Goal: Information Seeking & Learning: Learn about a topic

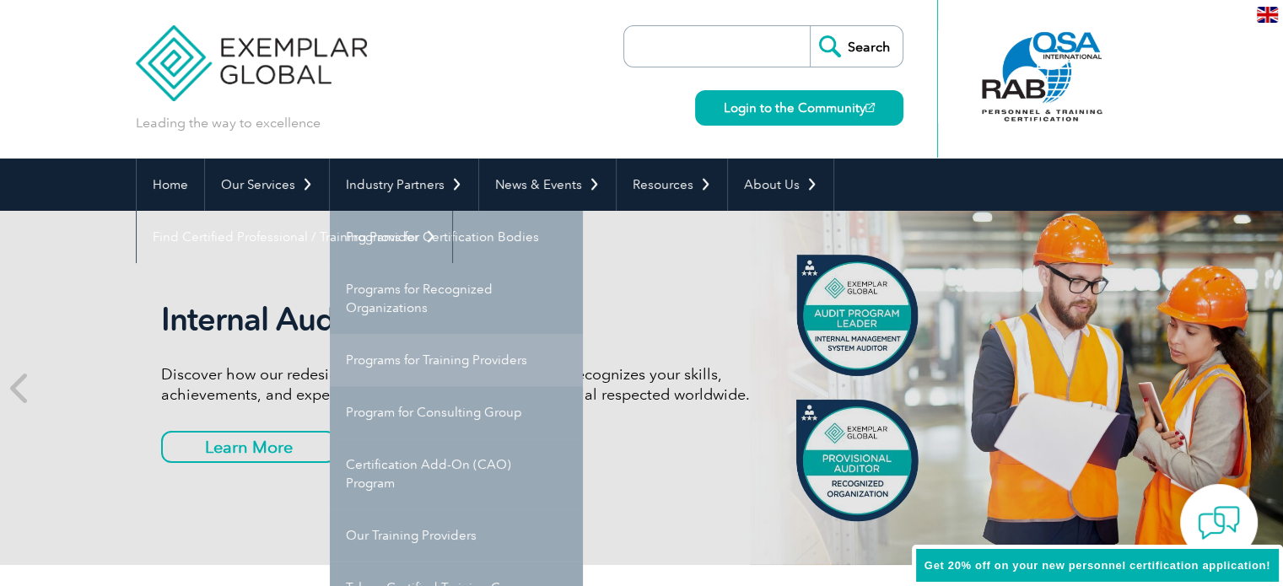
click at [456, 360] on link "Programs for Training Providers" at bounding box center [456, 360] width 253 height 52
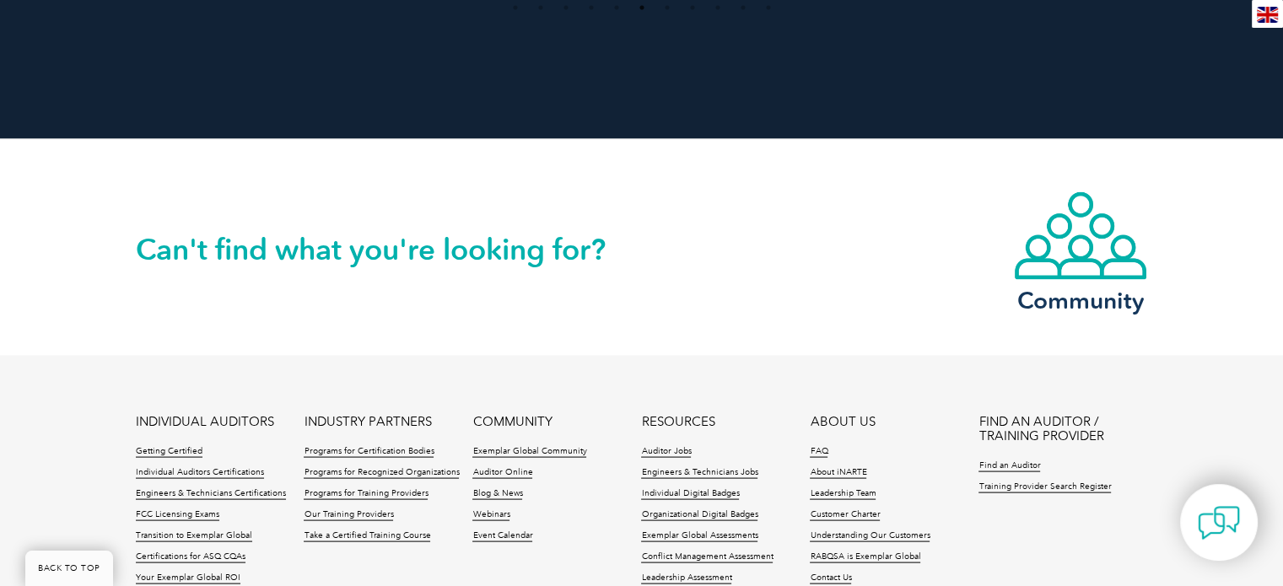
scroll to position [3289, 0]
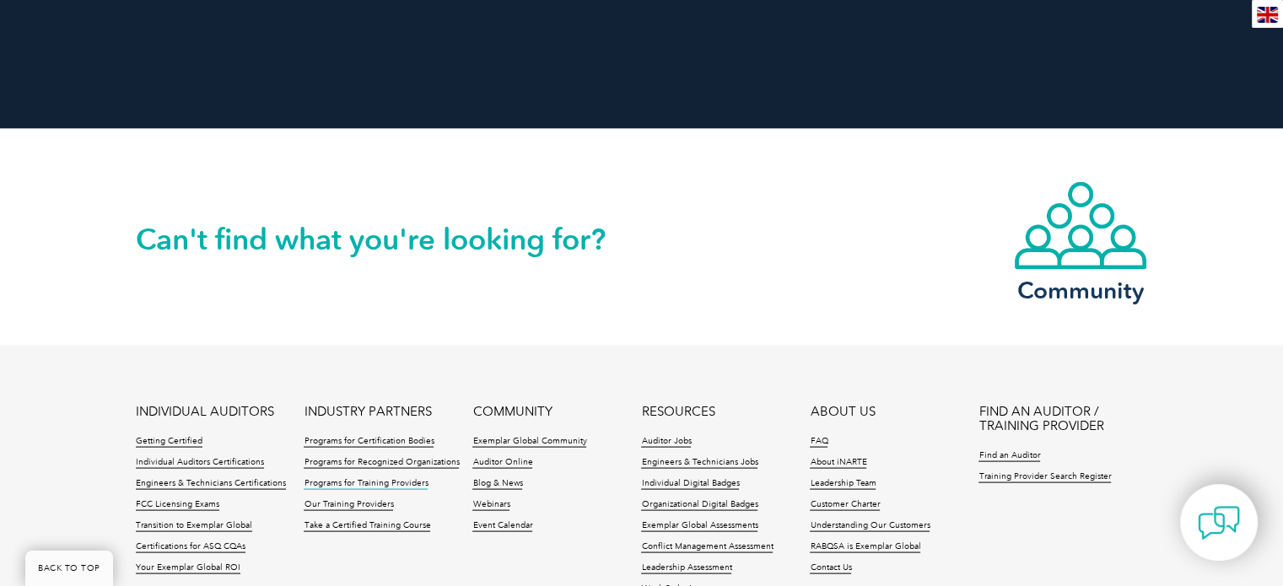
click at [363, 478] on link "Programs for Training Providers" at bounding box center [366, 484] width 124 height 12
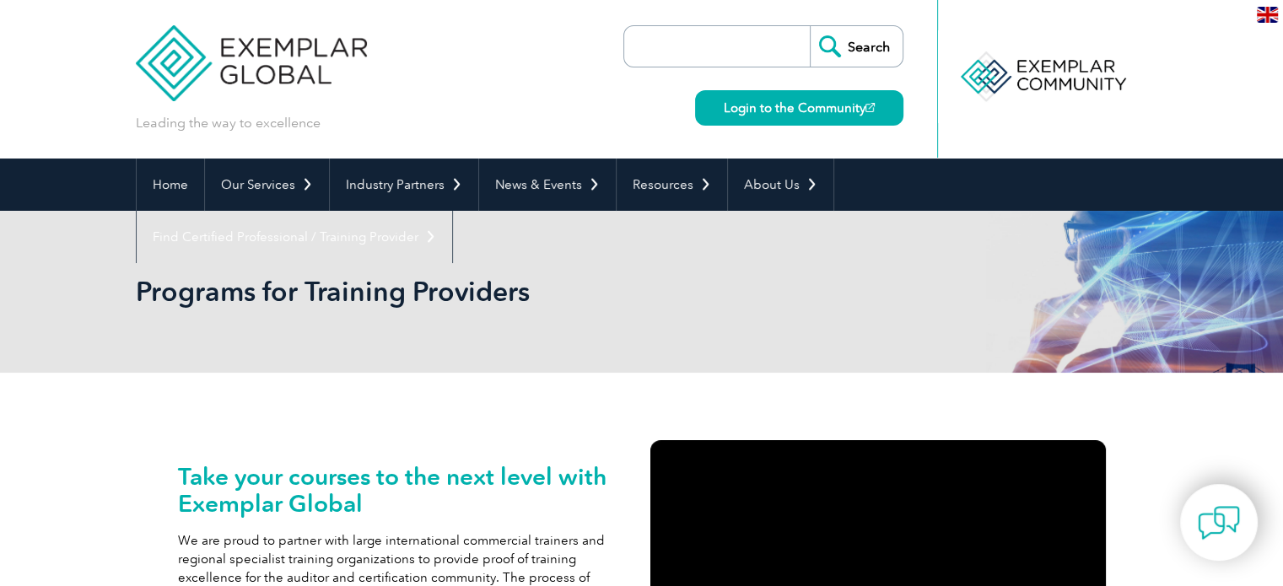
click at [681, 46] on input "search" at bounding box center [721, 46] width 177 height 40
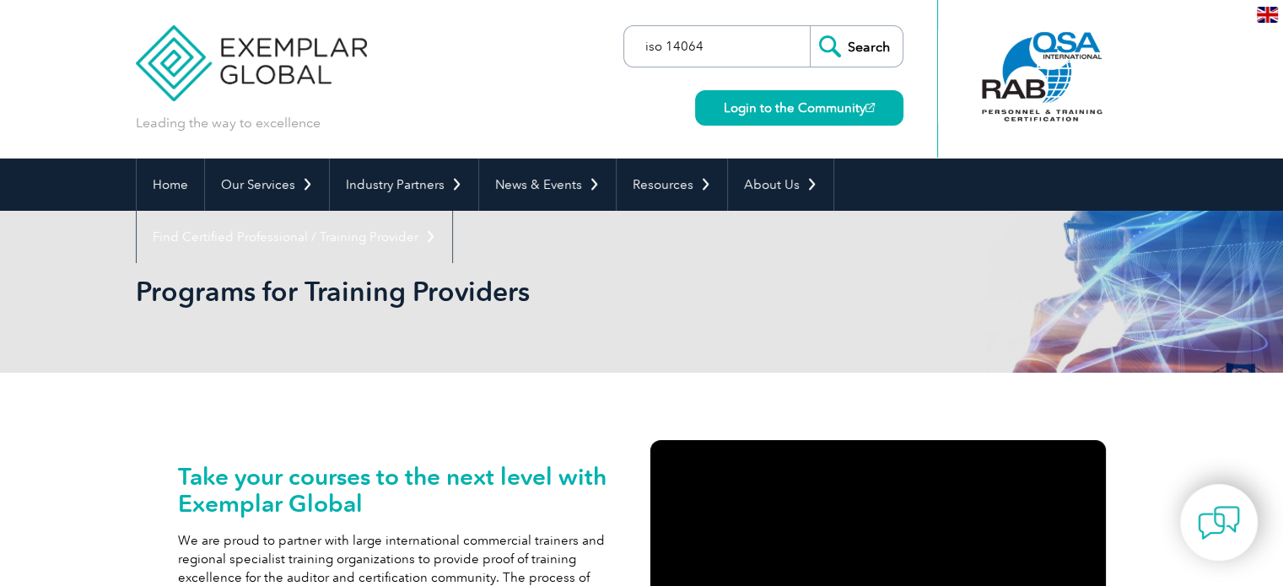
type input "iso 14064"
click at [810, 26] on input "Search" at bounding box center [856, 46] width 93 height 40
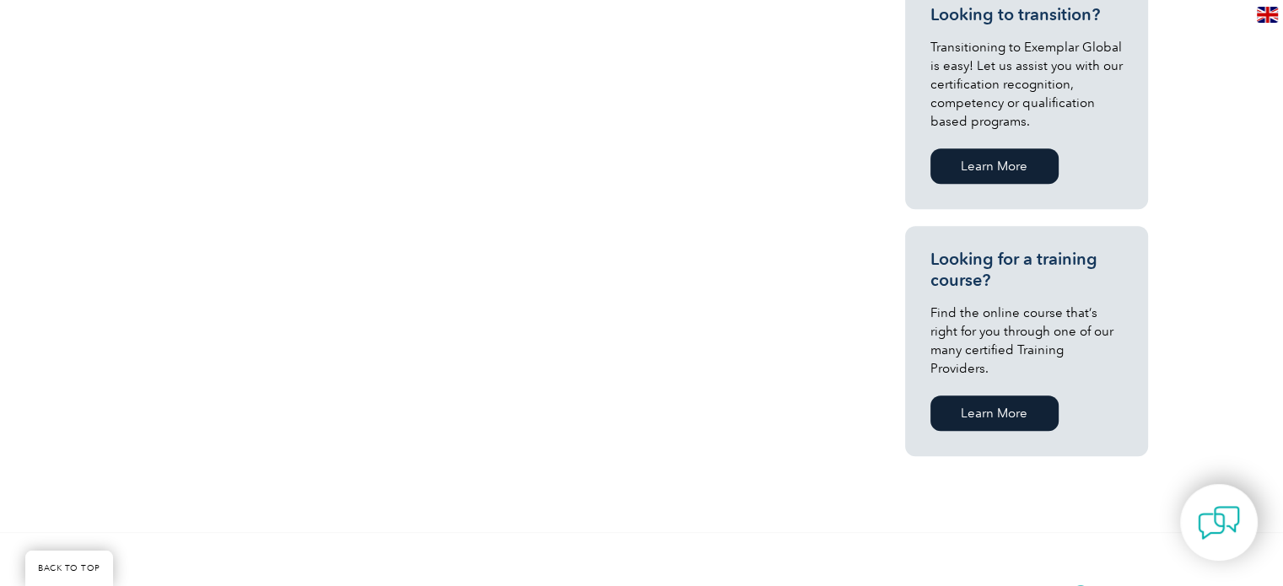
scroll to position [1012, 0]
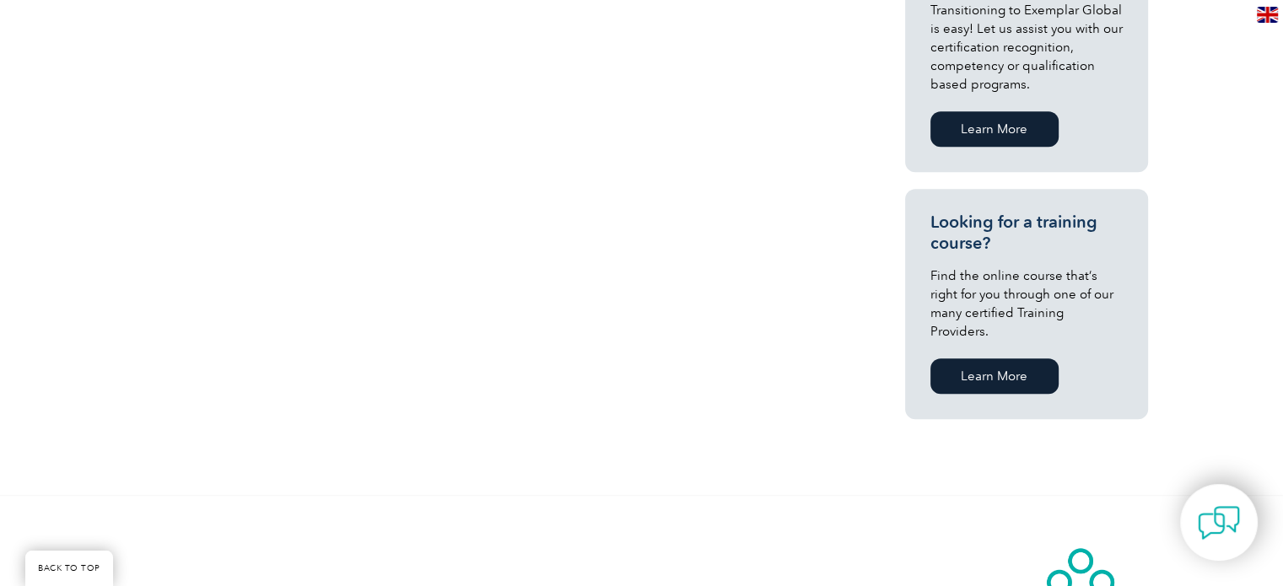
click at [987, 360] on link "Learn More" at bounding box center [994, 375] width 128 height 35
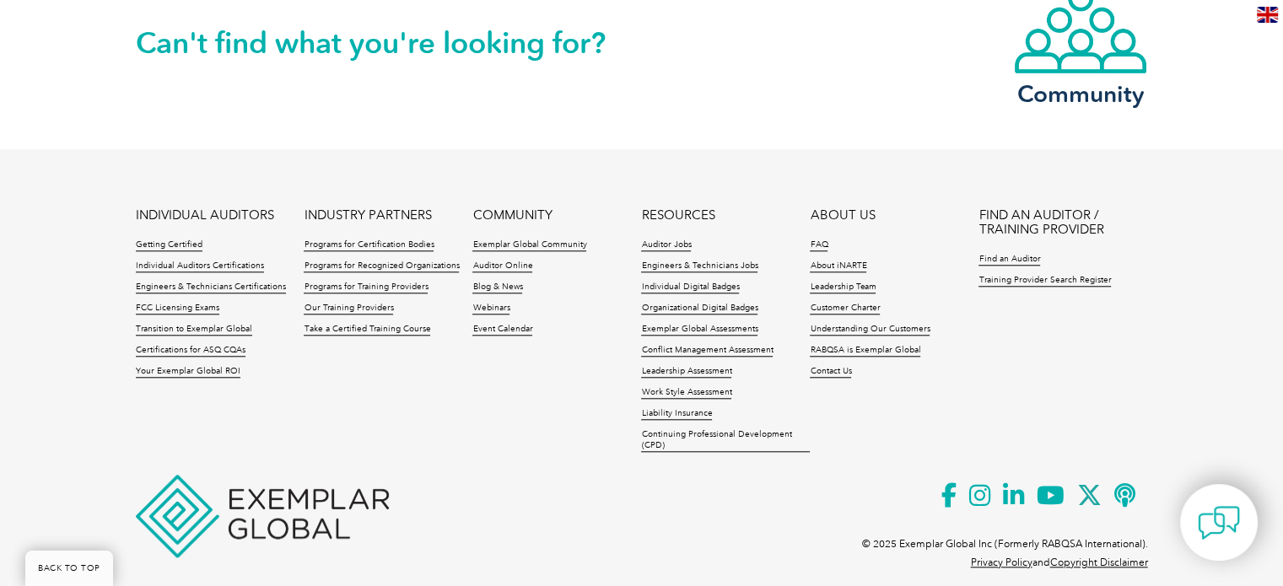
scroll to position [1576, 0]
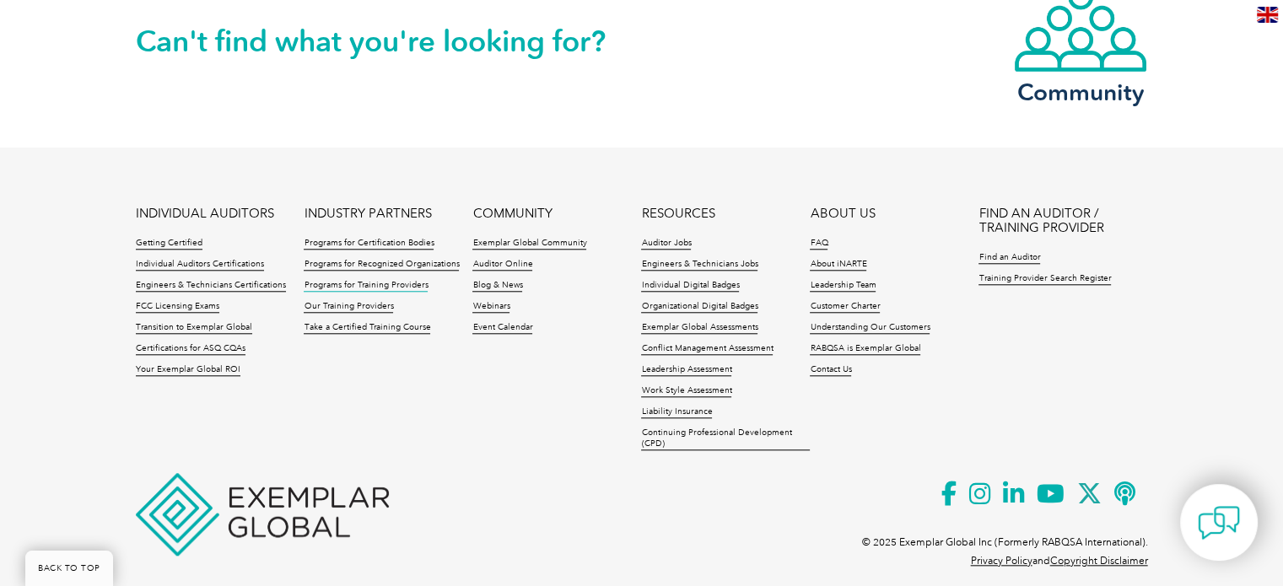
click at [362, 280] on link "Programs for Training Providers" at bounding box center [366, 286] width 124 height 12
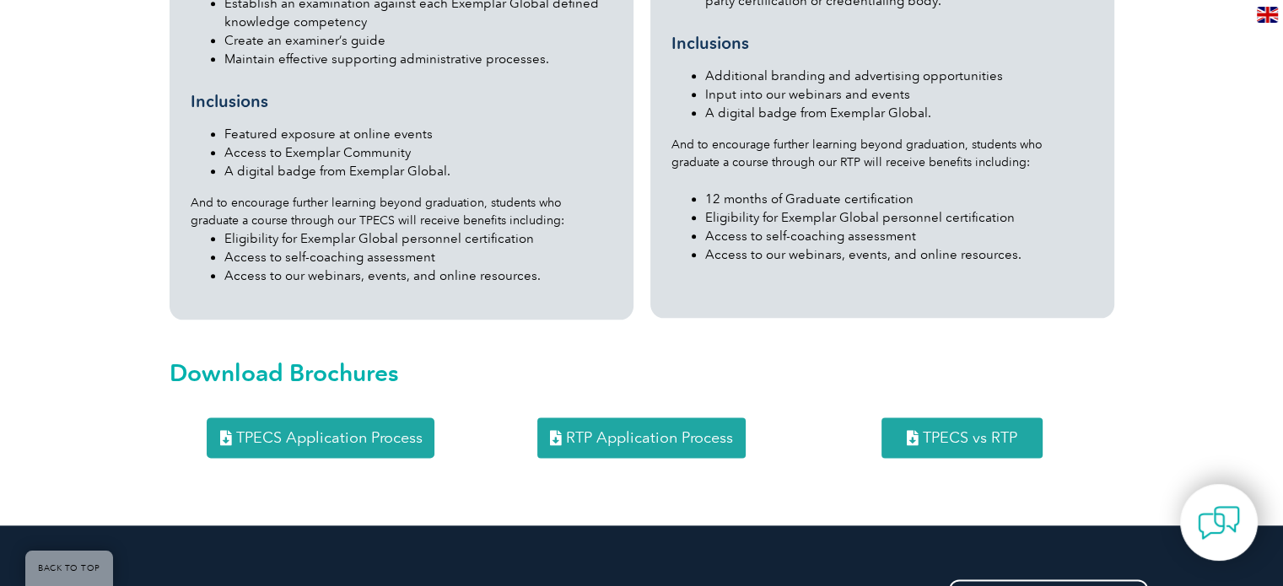
scroll to position [2193, 0]
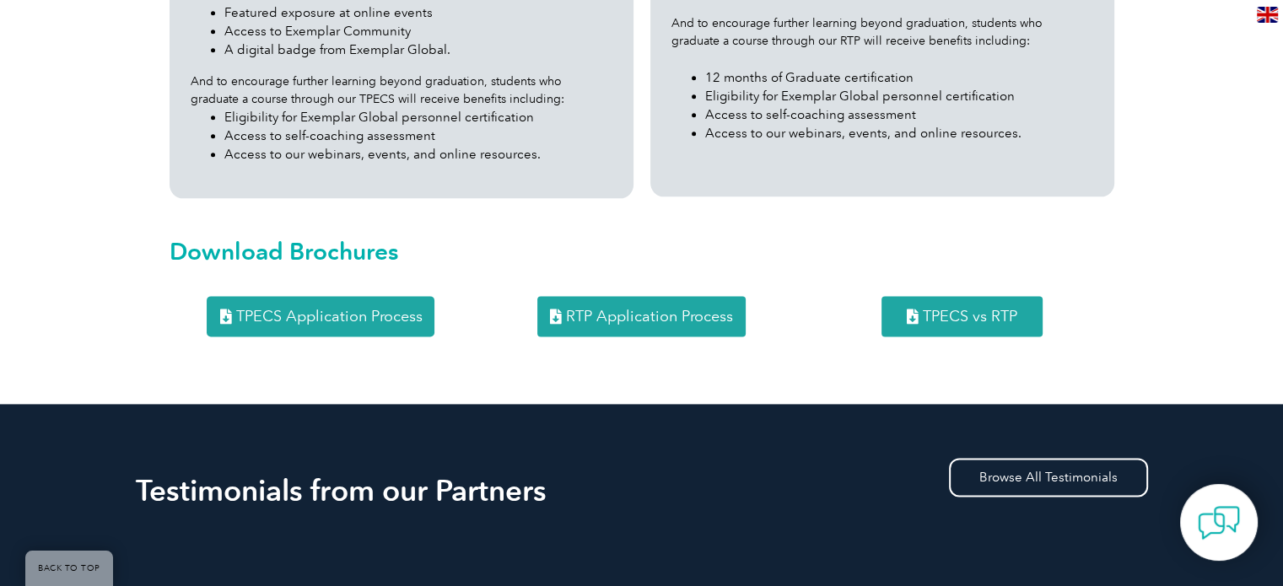
click at [315, 309] on span "TPECS Application Process" at bounding box center [328, 316] width 186 height 15
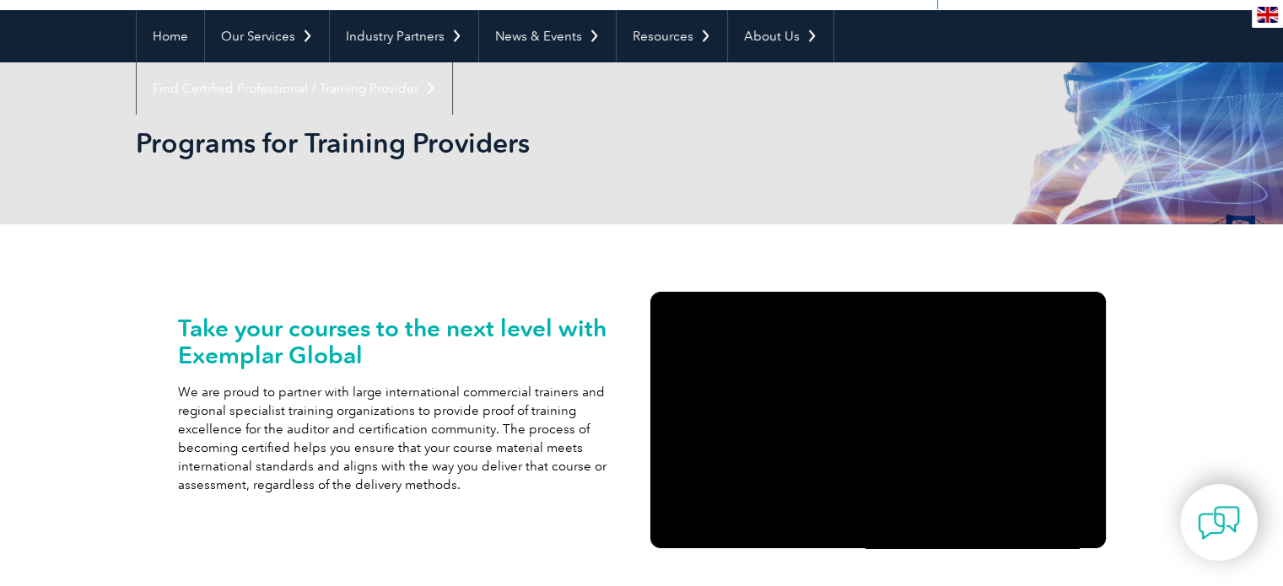
scroll to position [0, 0]
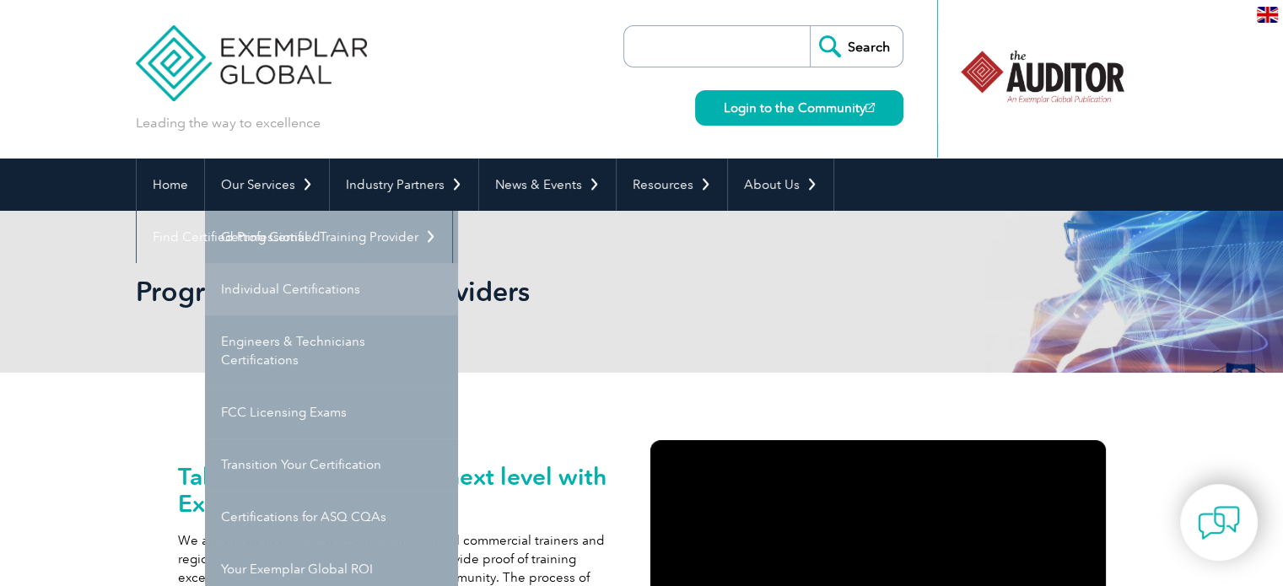
click at [294, 285] on link "Individual Certifications" at bounding box center [331, 289] width 253 height 52
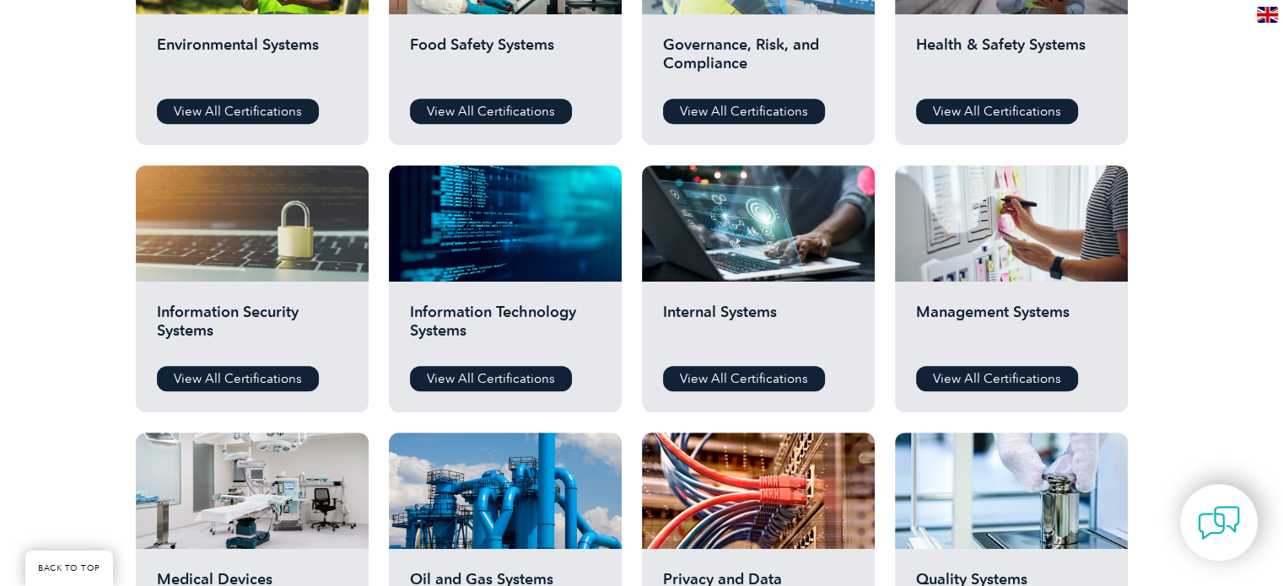
scroll to position [759, 0]
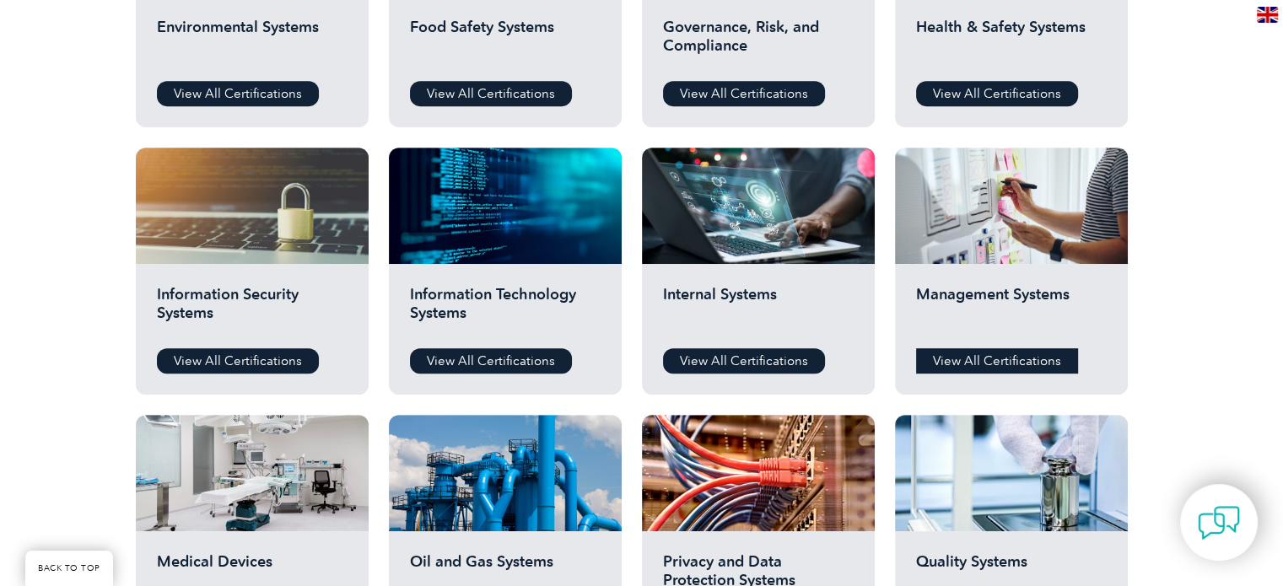
click at [1002, 361] on link "View All Certifications" at bounding box center [997, 360] width 162 height 25
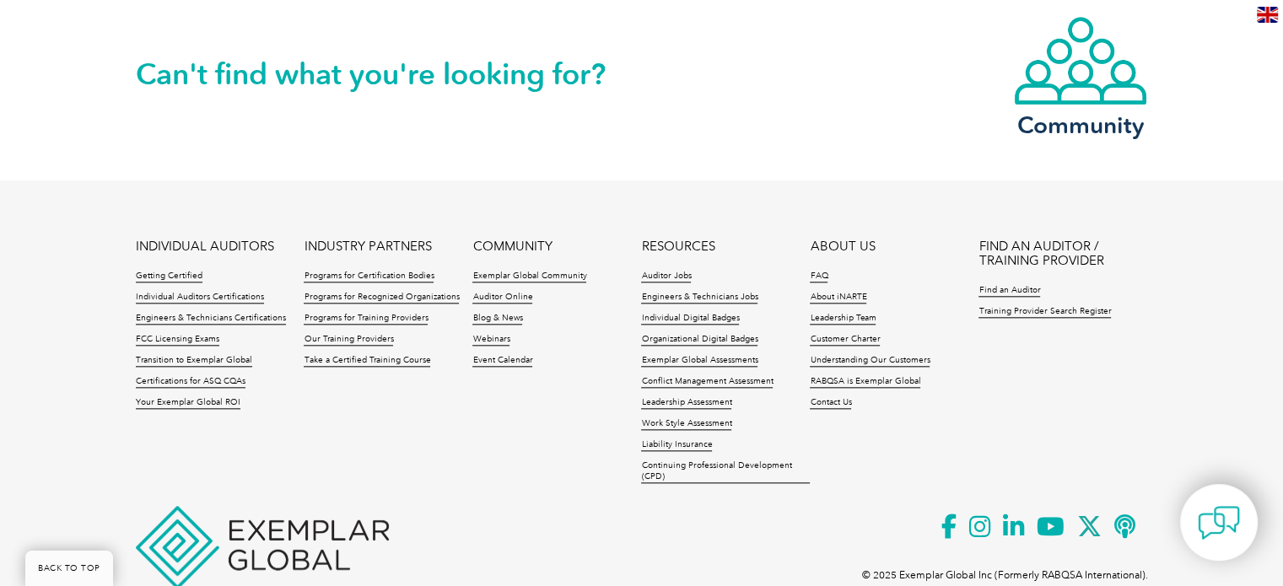
scroll to position [1847, 0]
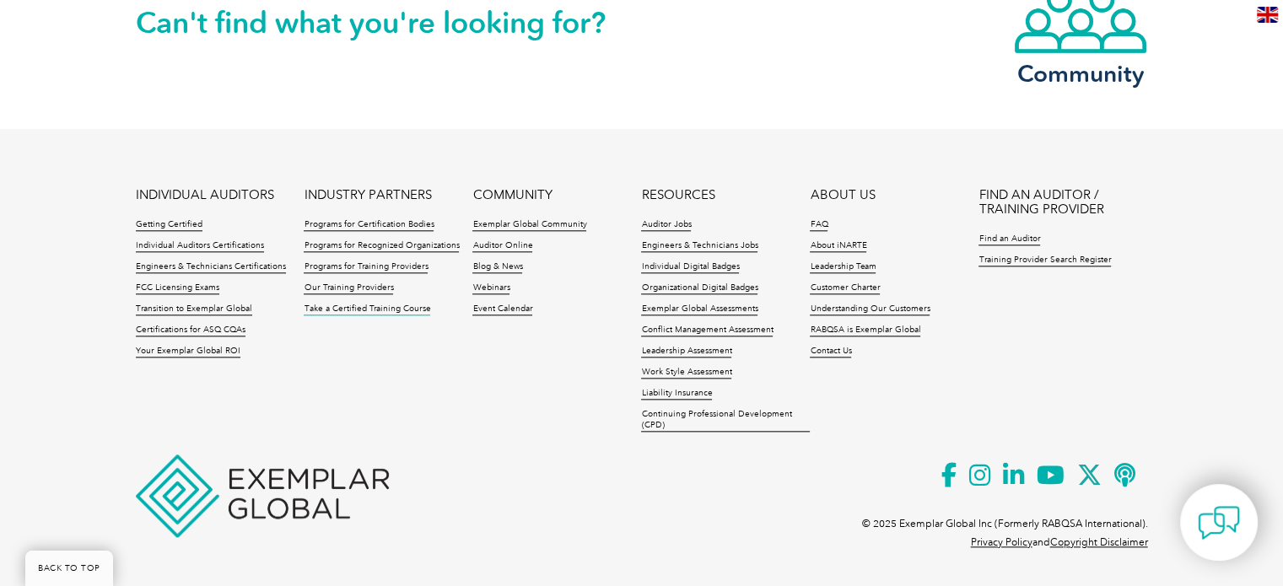
click at [347, 309] on link "Take a Certified Training Course" at bounding box center [367, 310] width 127 height 12
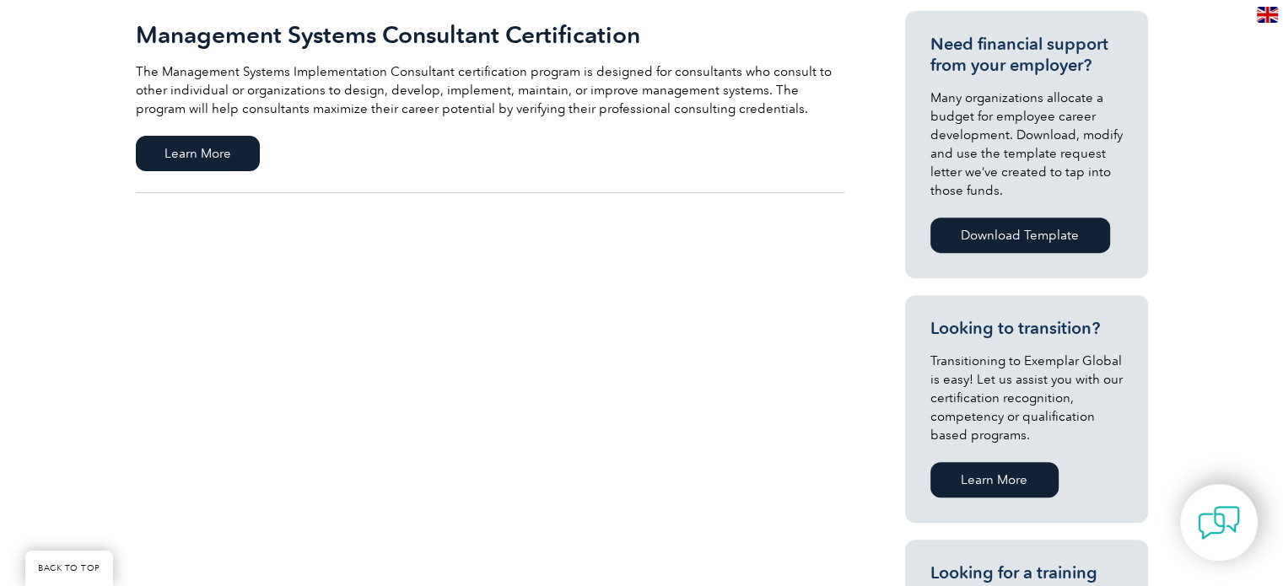
scroll to position [675, 0]
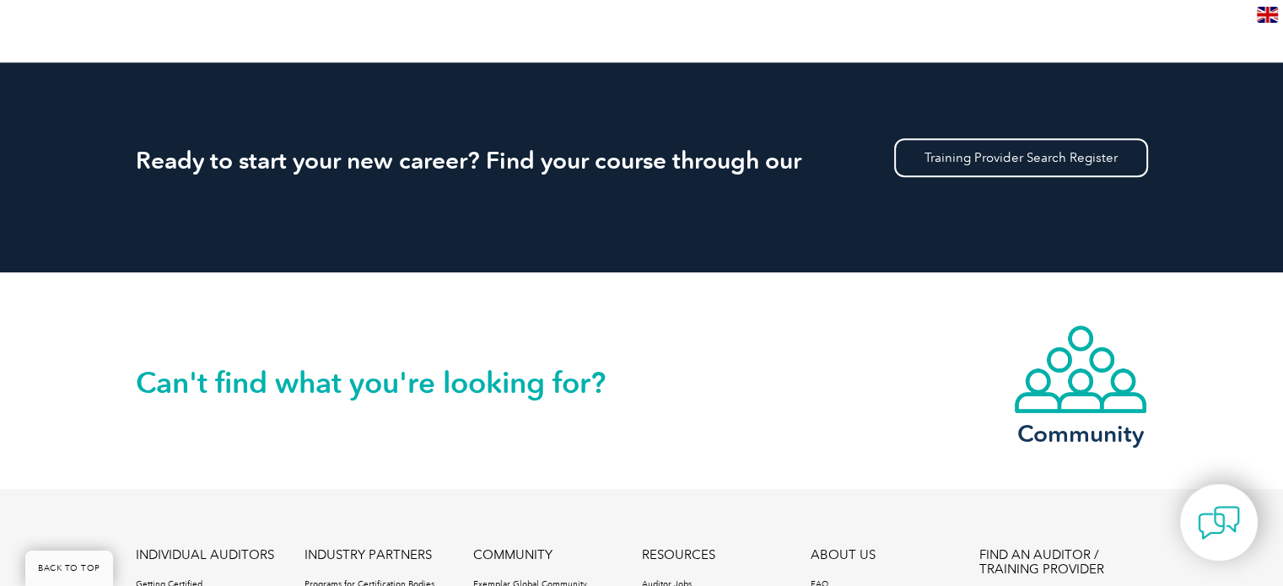
scroll to position [1602, 0]
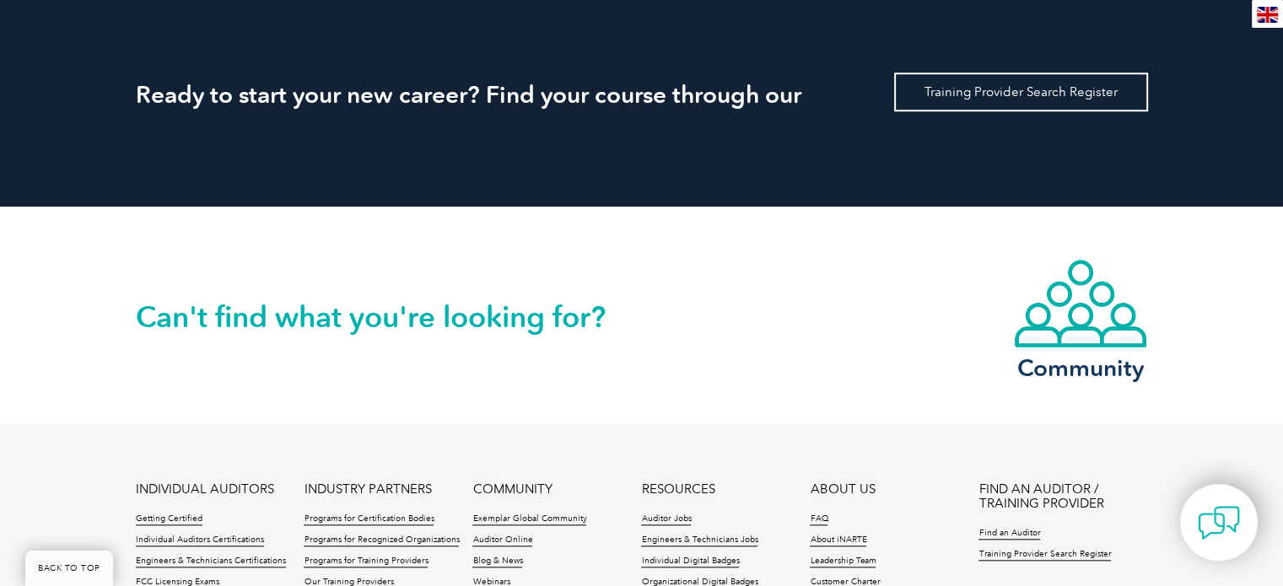
click at [1001, 90] on link "Training Provider Search Register" at bounding box center [1021, 92] width 254 height 39
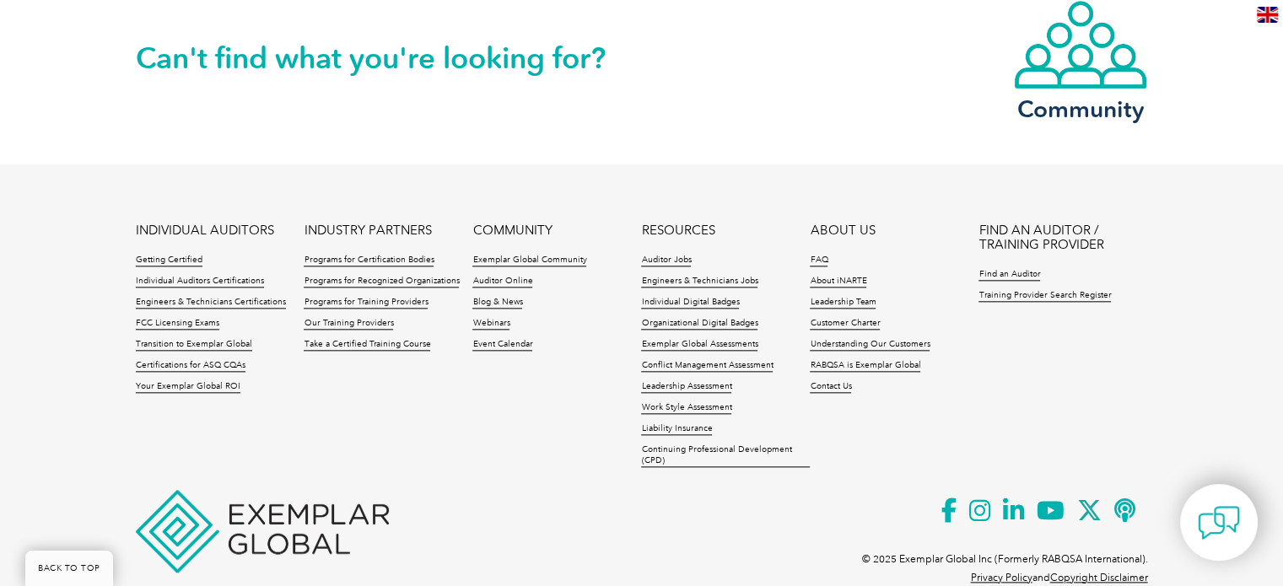
scroll to position [1896, 0]
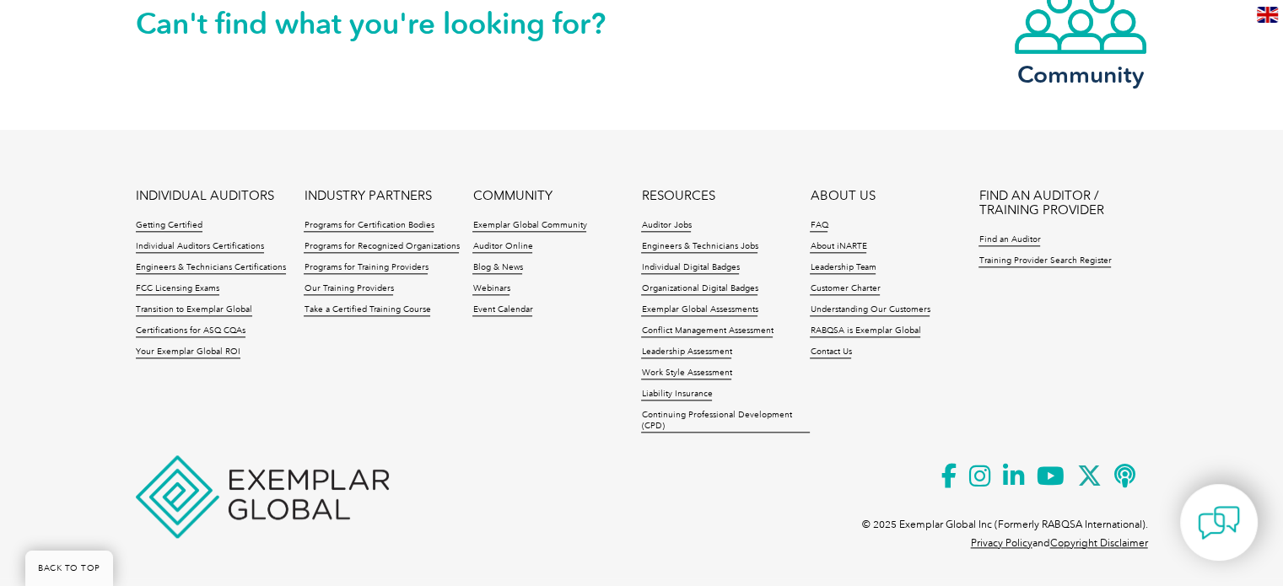
scroll to position [1602, 0]
